Goal: Information Seeking & Learning: Learn about a topic

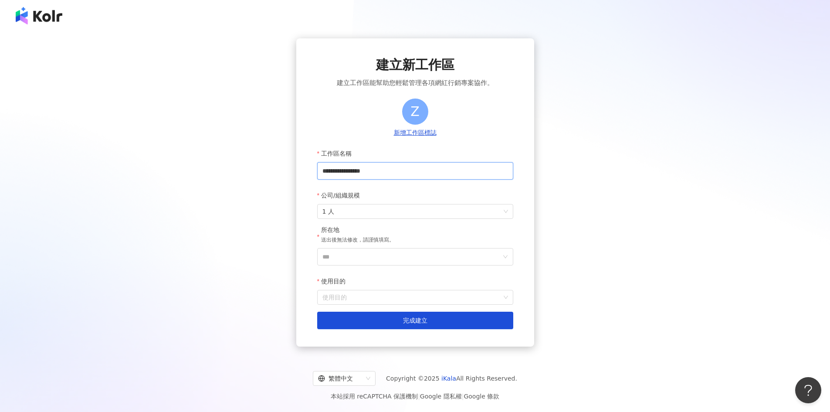
click at [466, 168] on input "**********" at bounding box center [415, 170] width 196 height 17
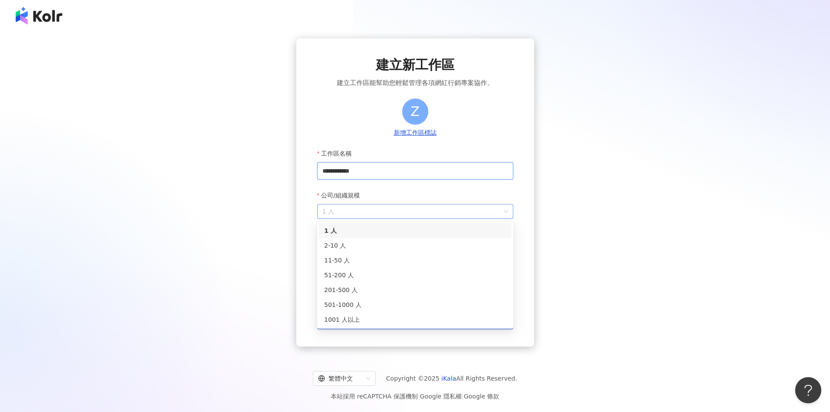
click at [488, 216] on span "1 人" at bounding box center [415, 211] width 186 height 14
type input "**********"
click at [485, 246] on div "2-10 人" at bounding box center [415, 245] width 182 height 10
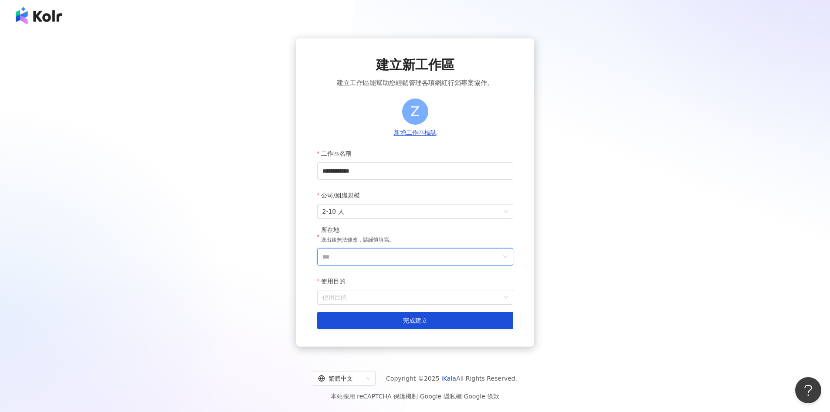
click at [478, 250] on input "***" at bounding box center [411, 256] width 179 height 17
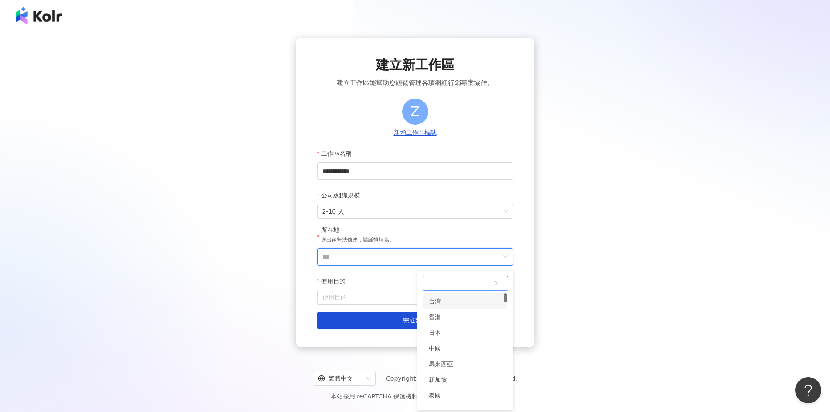
click at [470, 302] on div "台灣" at bounding box center [465, 301] width 84 height 16
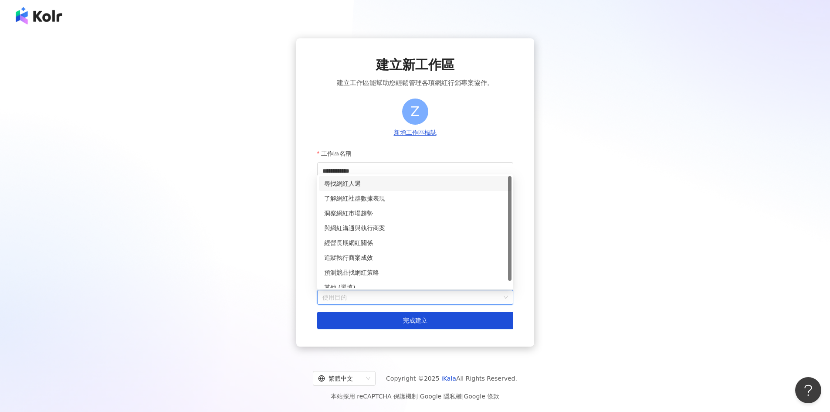
click at [466, 300] on input "使用目的" at bounding box center [415, 297] width 186 height 14
click at [430, 182] on div "尋找網紅人選" at bounding box center [415, 184] width 182 height 10
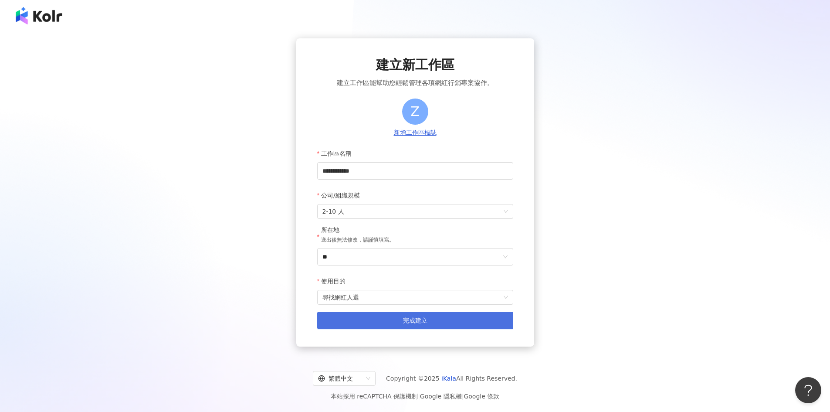
click at [443, 318] on button "完成建立" at bounding box center [415, 320] width 196 height 17
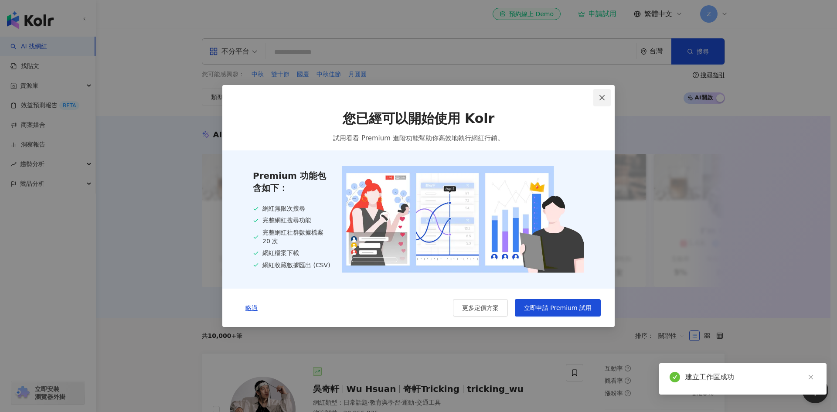
click at [601, 98] on icon "close" at bounding box center [601, 97] width 5 height 5
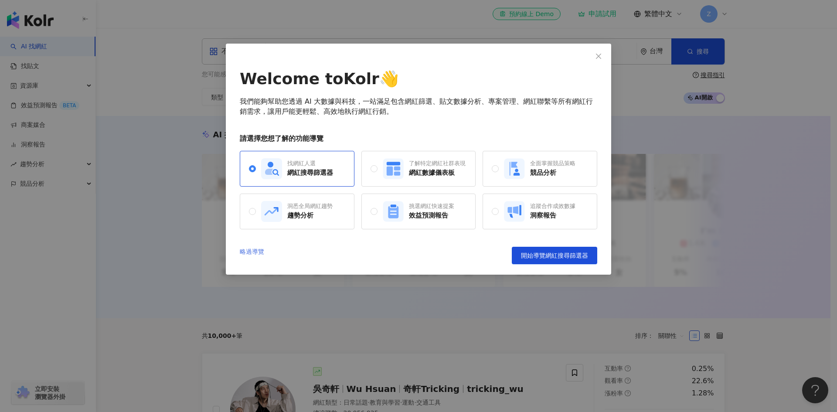
click at [244, 250] on link "略過導覽" at bounding box center [252, 255] width 24 height 17
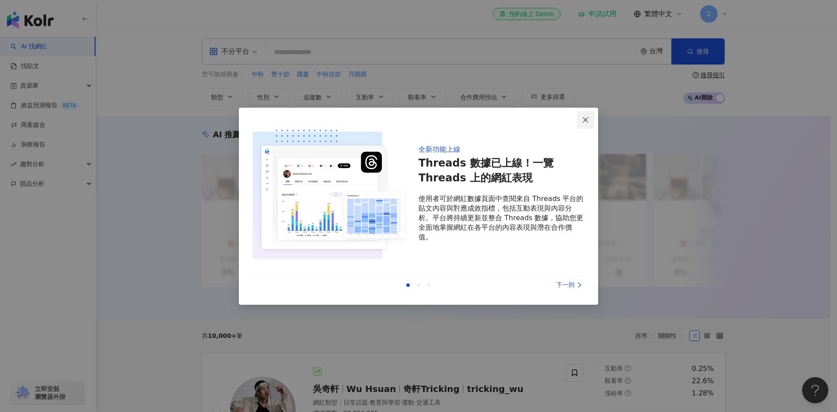
click at [585, 122] on icon "close" at bounding box center [585, 119] width 7 height 7
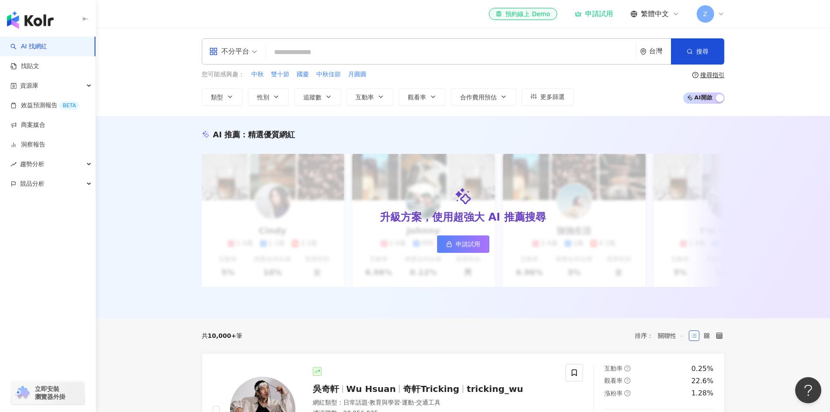
click at [413, 61] on input "search" at bounding box center [450, 52] width 363 height 17
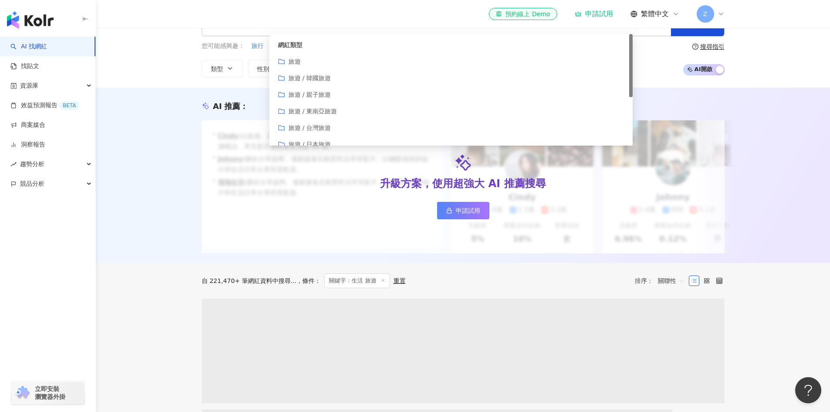
scroll to position [44, 0]
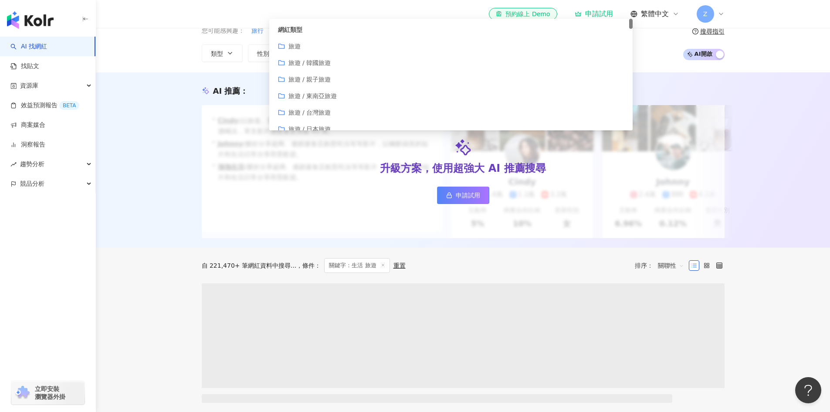
type input "*****"
click at [475, 197] on span "申請試用" at bounding box center [468, 195] width 24 height 7
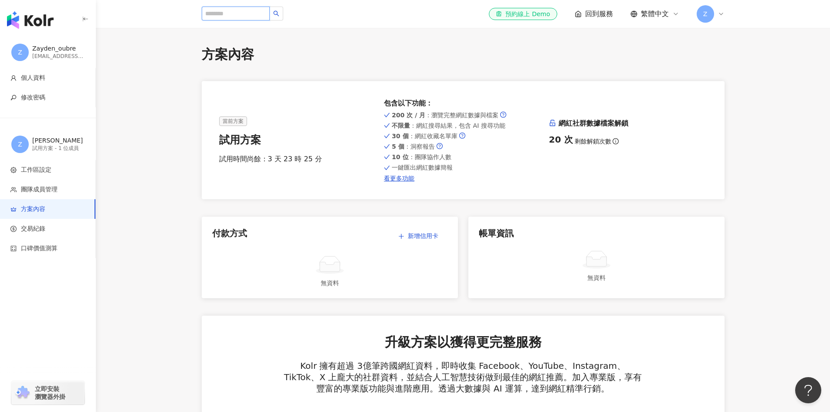
click at [226, 17] on input "search" at bounding box center [236, 14] width 68 height 14
type input "*****"
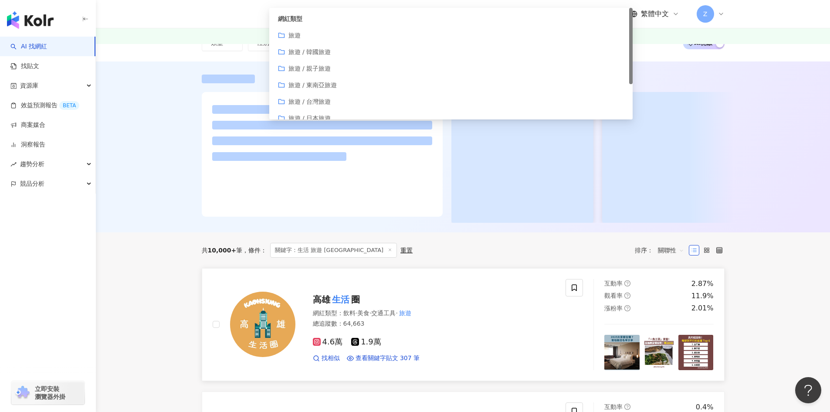
scroll to position [131, 0]
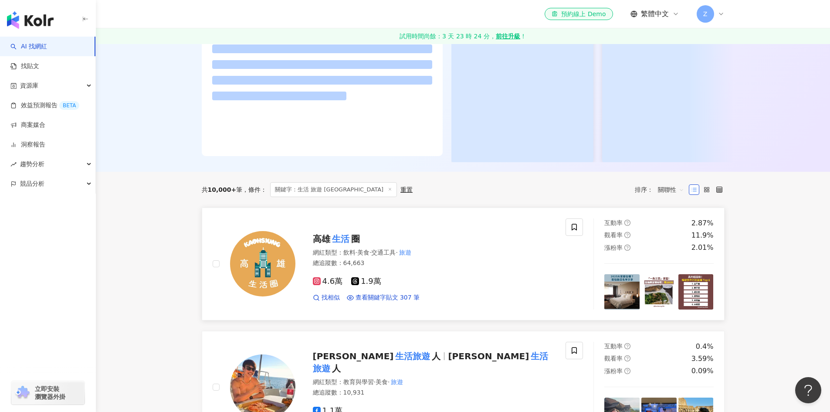
click at [473, 215] on link "高雄 生活 圈 網紅類型 ： 飲料 · 美食 · 交通工具 · 旅遊 總追蹤數 ： 64,663 4.6萬 1.9萬 找相似 查看關鍵字貼文 307 筆 互動…" at bounding box center [463, 263] width 523 height 113
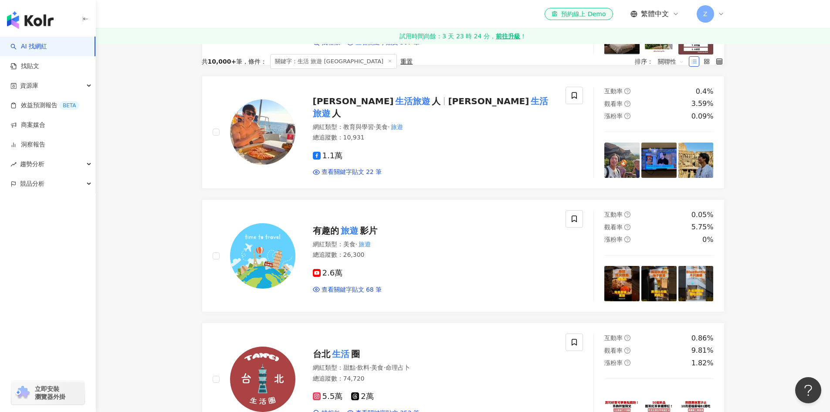
scroll to position [162, 0]
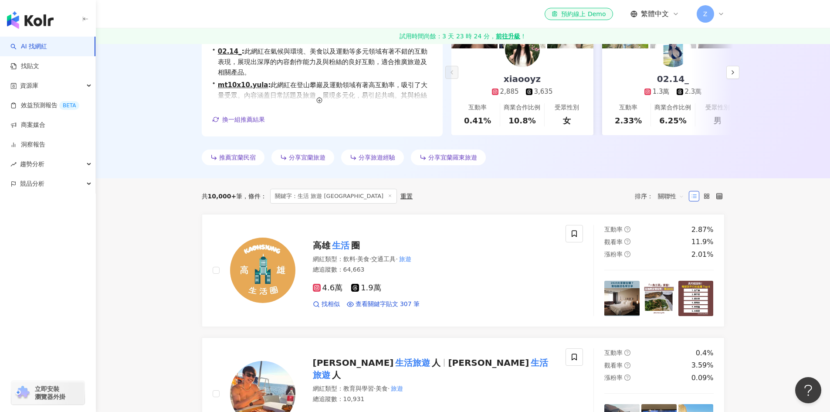
click at [676, 200] on span "關聯性" at bounding box center [671, 196] width 26 height 14
click at [671, 261] on div "互動率" at bounding box center [671, 259] width 22 height 10
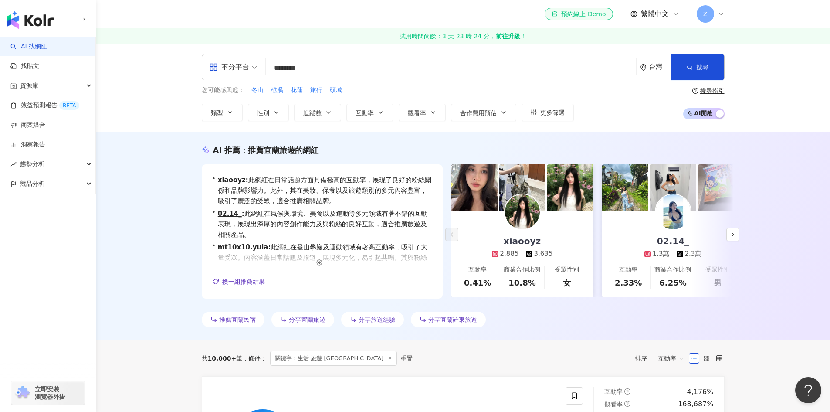
click at [376, 66] on input "********" at bounding box center [450, 68] width 363 height 17
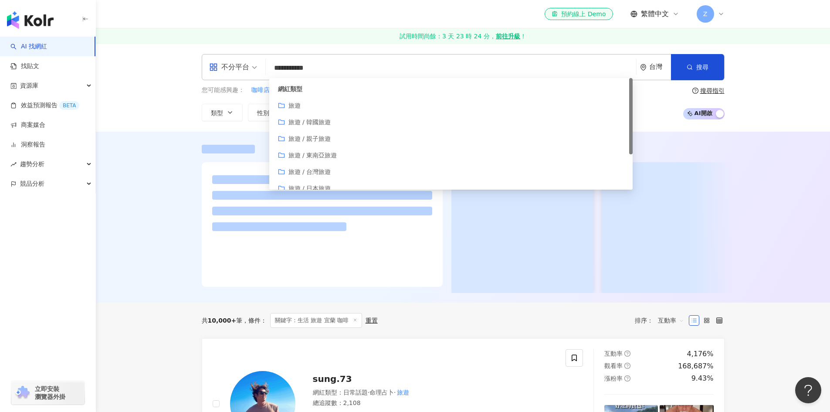
click at [291, 67] on input "**********" at bounding box center [450, 68] width 363 height 17
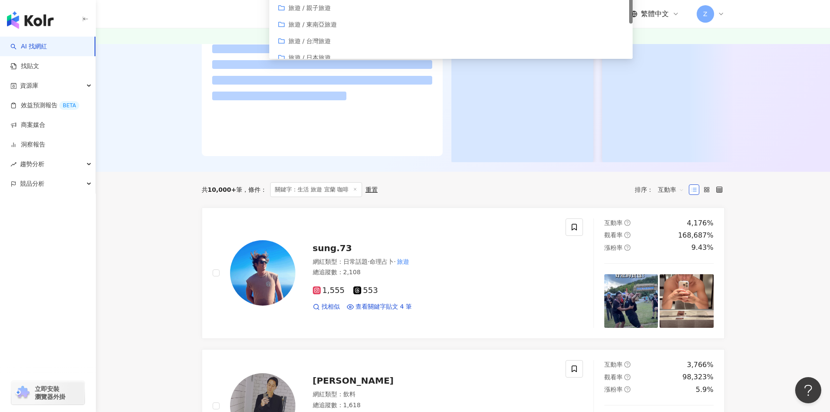
click at [684, 196] on div "互動率" at bounding box center [671, 190] width 36 height 14
type input "**********"
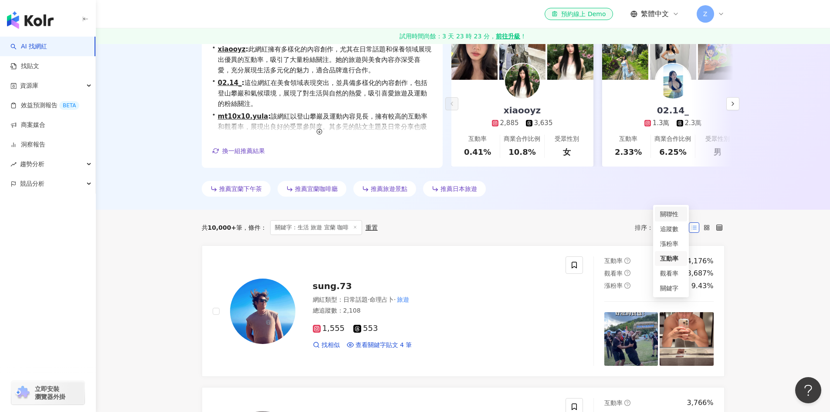
click at [673, 217] on div "關聯性" at bounding box center [671, 214] width 22 height 10
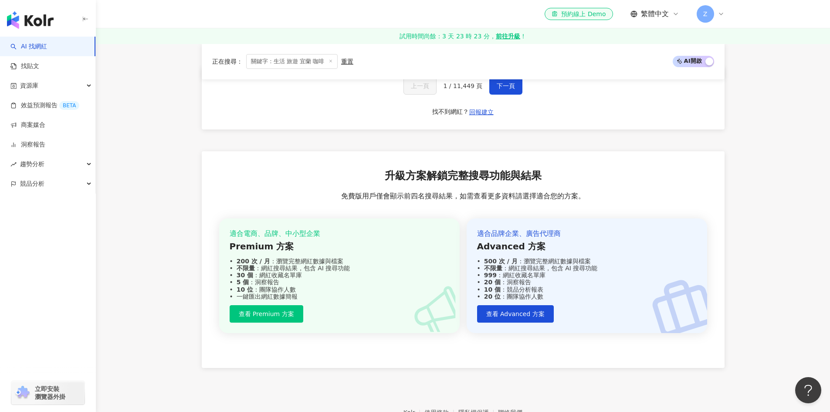
scroll to position [1917, 0]
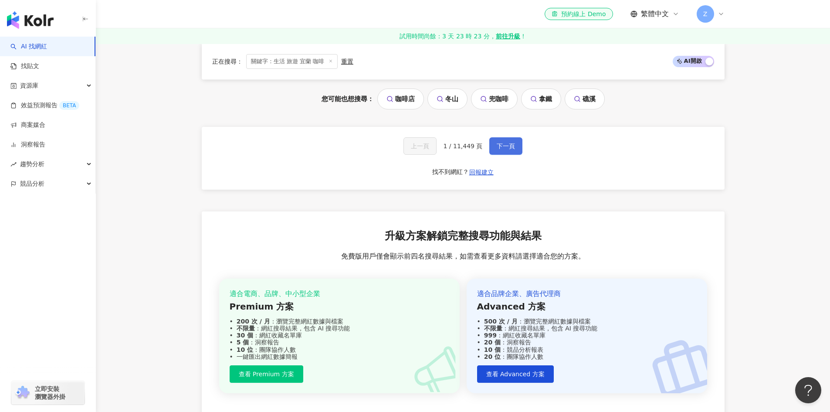
click at [511, 142] on button "下一頁" at bounding box center [505, 145] width 33 height 17
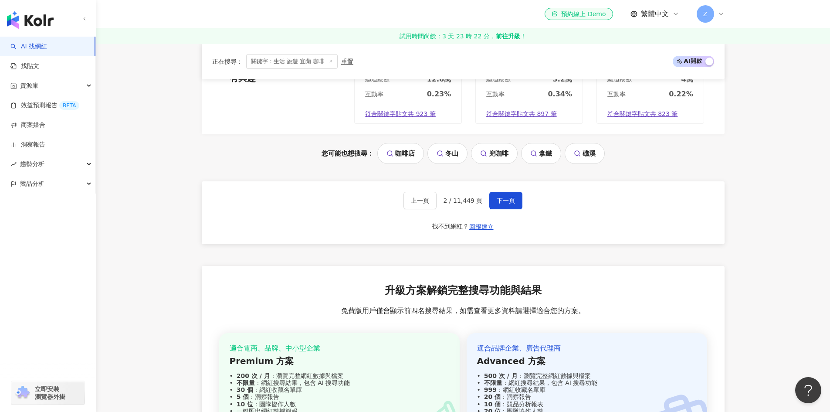
scroll to position [1966, 0]
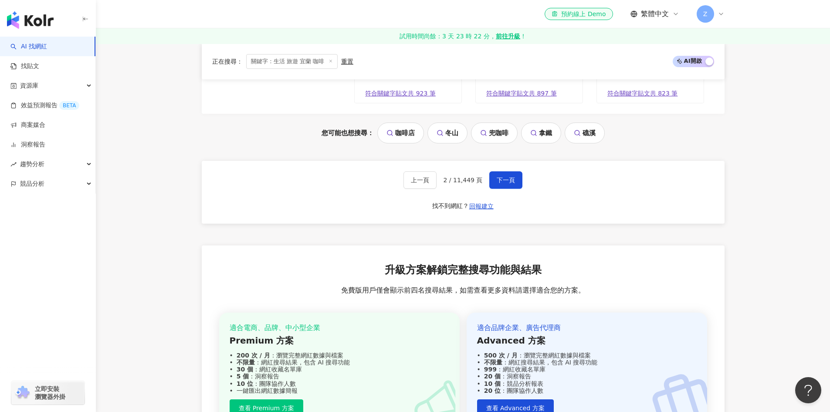
click at [393, 138] on link "咖啡店" at bounding box center [400, 132] width 47 height 21
click at [513, 179] on button "下一頁" at bounding box center [505, 179] width 33 height 17
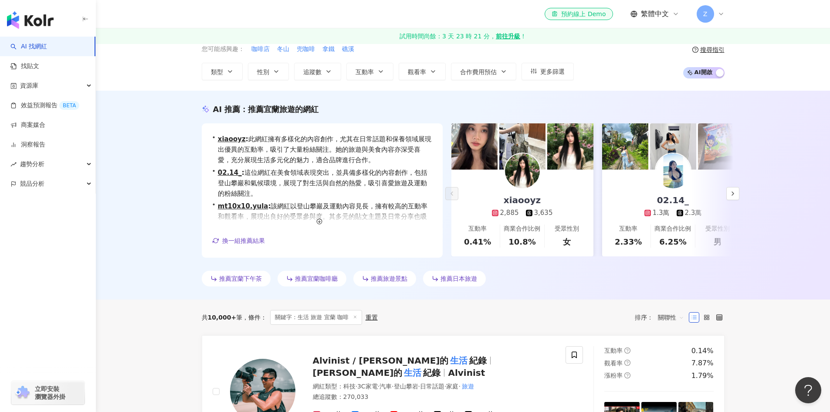
scroll to position [61, 0]
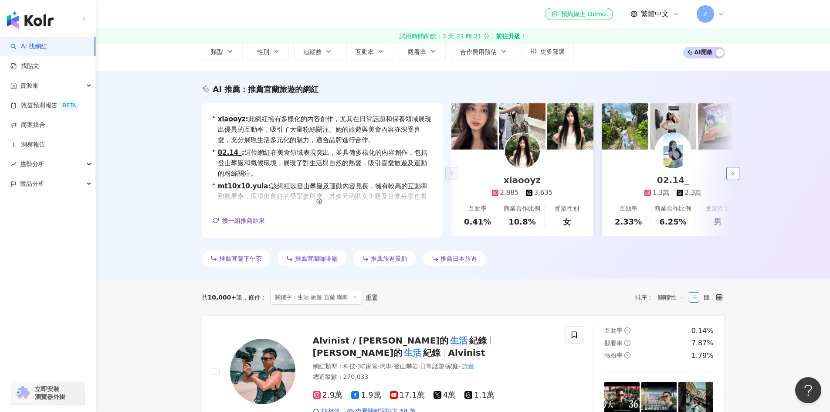
click at [735, 175] on icon "button" at bounding box center [732, 173] width 7 height 7
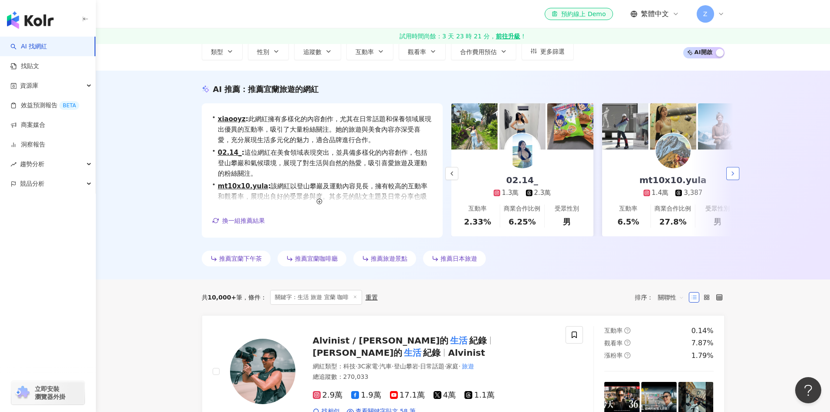
click at [735, 175] on icon "button" at bounding box center [732, 173] width 7 height 7
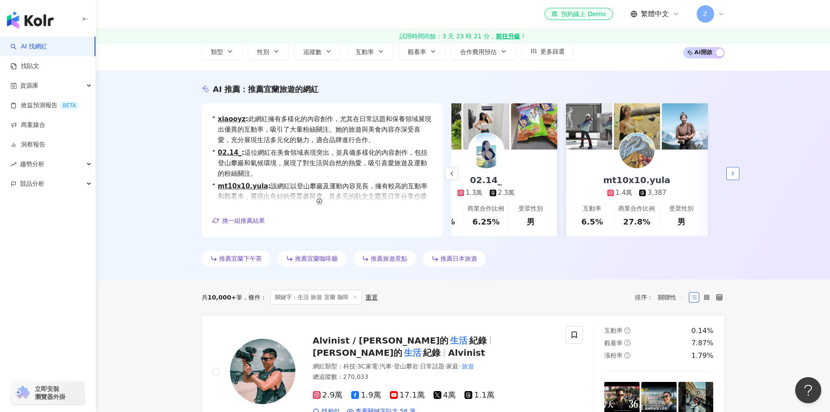
scroll to position [0, 188]
click at [453, 172] on icon "button" at bounding box center [451, 173] width 7 height 7
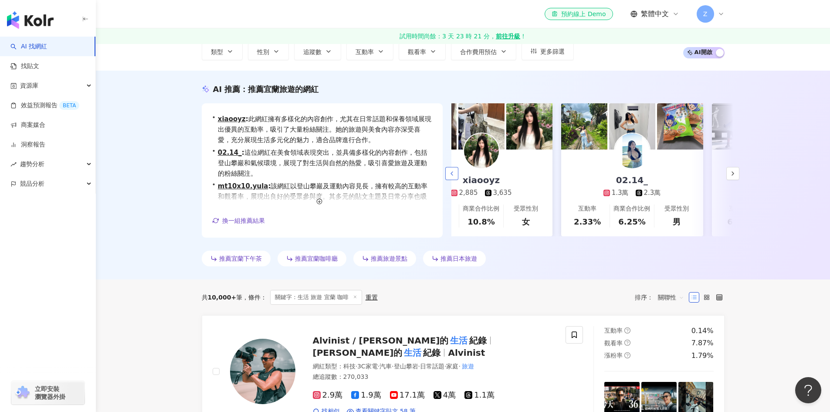
click at [453, 172] on icon "button" at bounding box center [451, 173] width 7 height 7
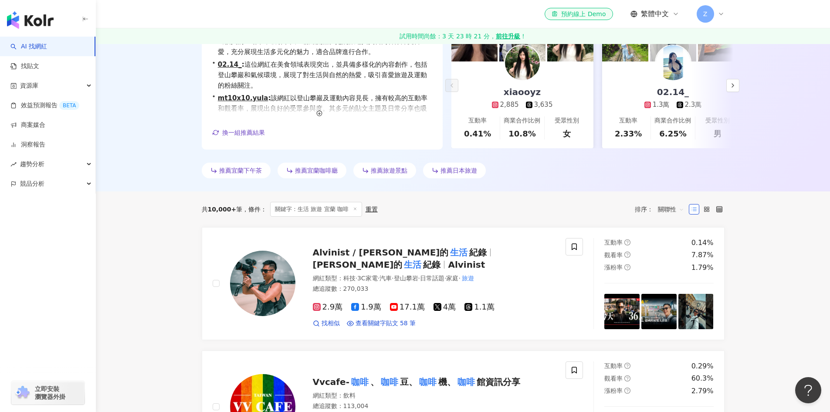
scroll to position [61, 0]
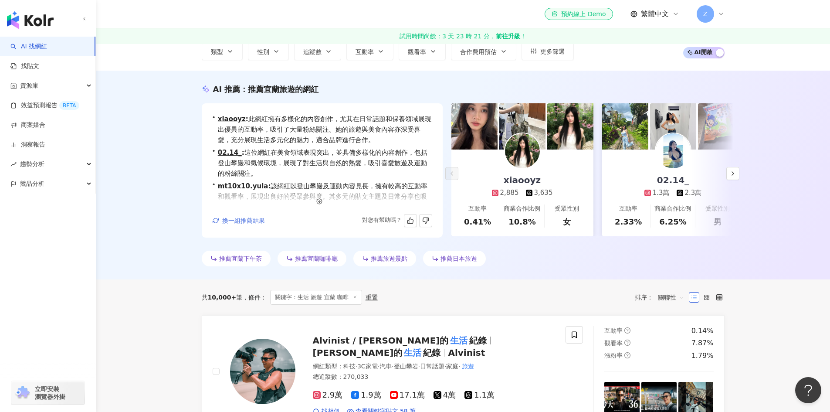
click at [230, 227] on button "換一組推薦結果" at bounding box center [238, 220] width 53 height 13
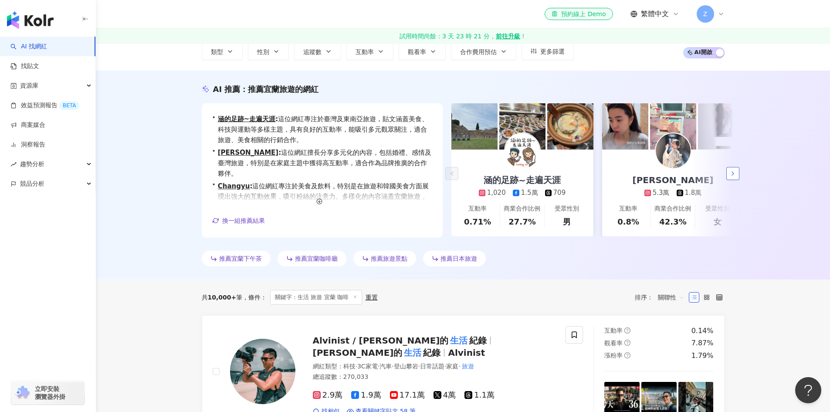
click at [735, 176] on icon "button" at bounding box center [732, 173] width 7 height 7
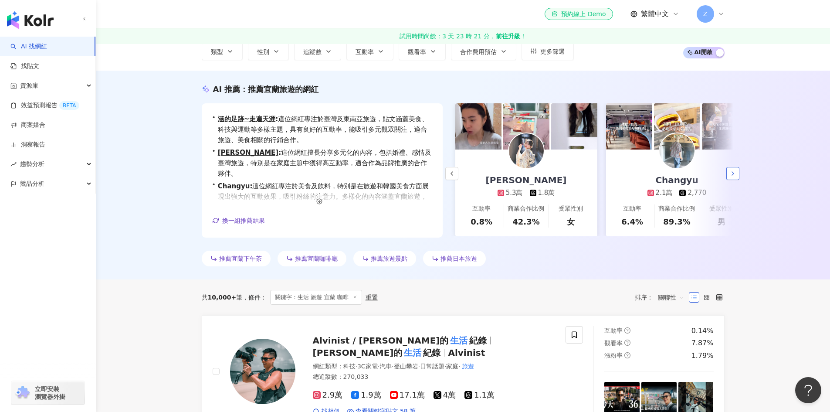
scroll to position [0, 151]
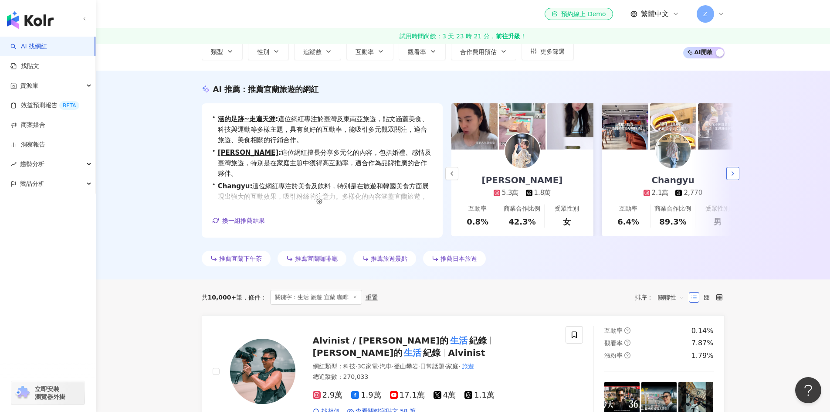
click at [735, 176] on icon "button" at bounding box center [732, 173] width 7 height 7
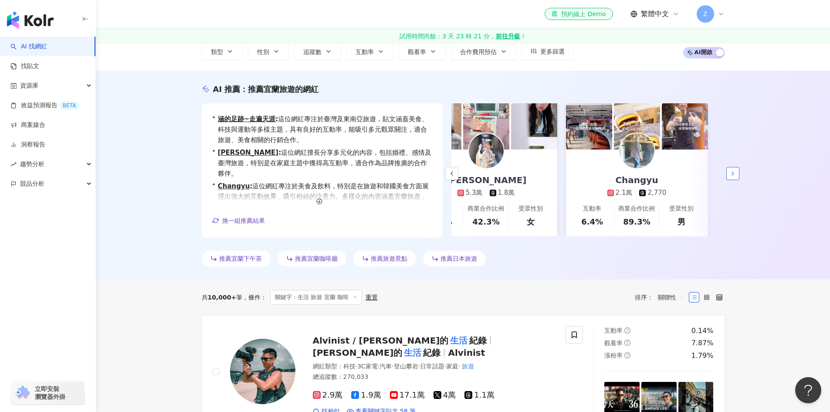
scroll to position [0, 188]
click at [257, 221] on span "換一組推薦結果" at bounding box center [243, 220] width 43 height 7
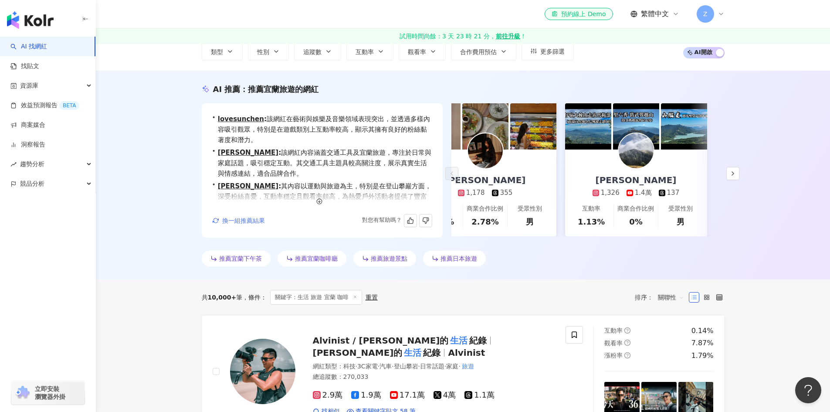
scroll to position [0, 0]
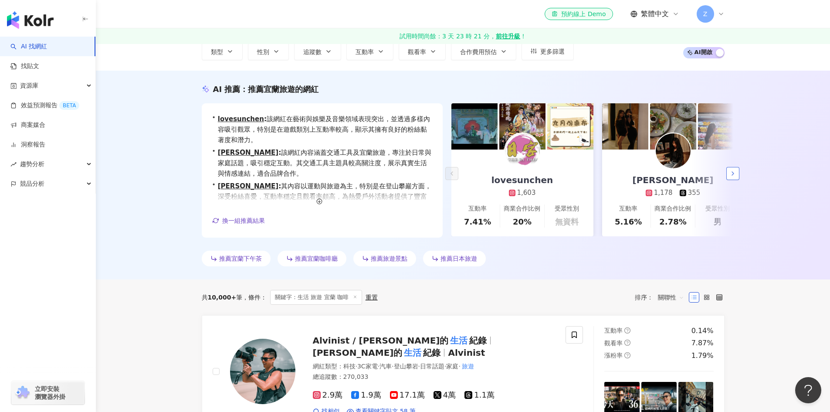
click at [738, 175] on button "button" at bounding box center [732, 173] width 13 height 13
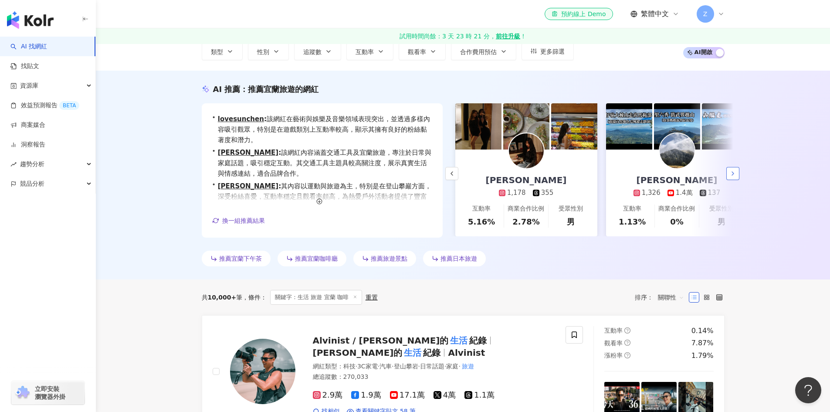
scroll to position [0, 151]
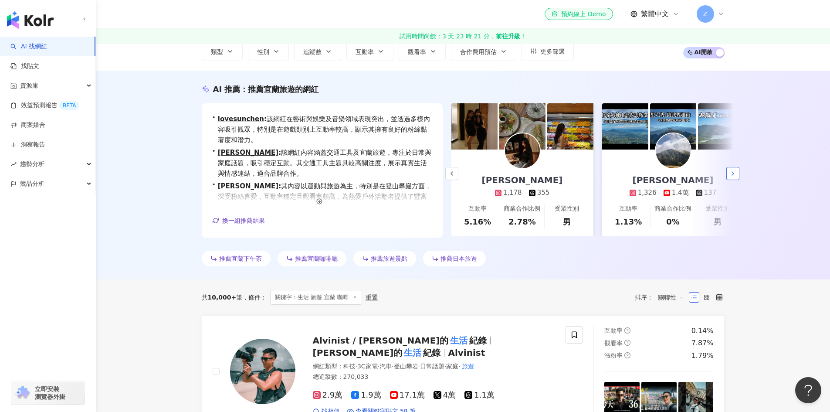
click at [736, 174] on icon "button" at bounding box center [732, 173] width 7 height 7
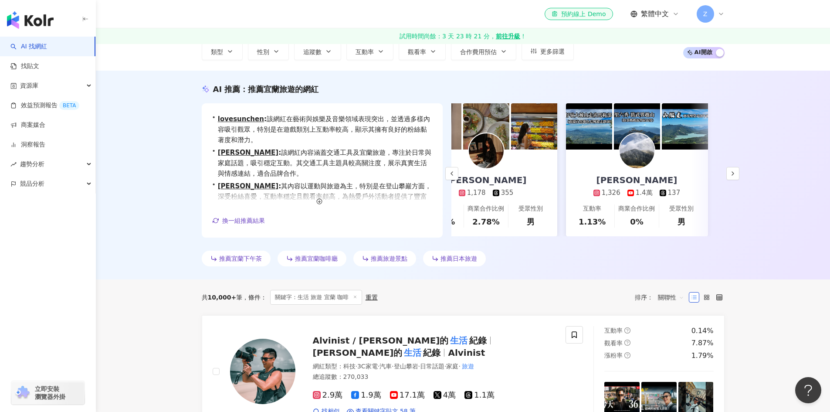
scroll to position [0, 188]
click at [244, 224] on span "換一組推薦結果" at bounding box center [243, 220] width 43 height 7
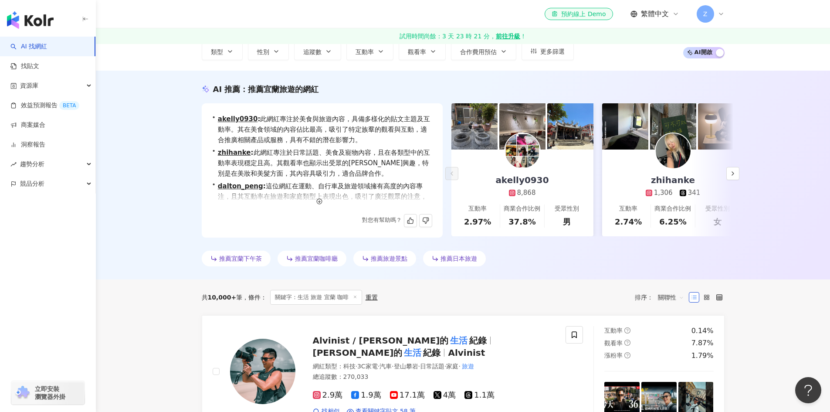
click at [316, 254] on div "推薦宜蘭咖啡廳" at bounding box center [312, 259] width 69 height 16
